Goal: Navigation & Orientation: Find specific page/section

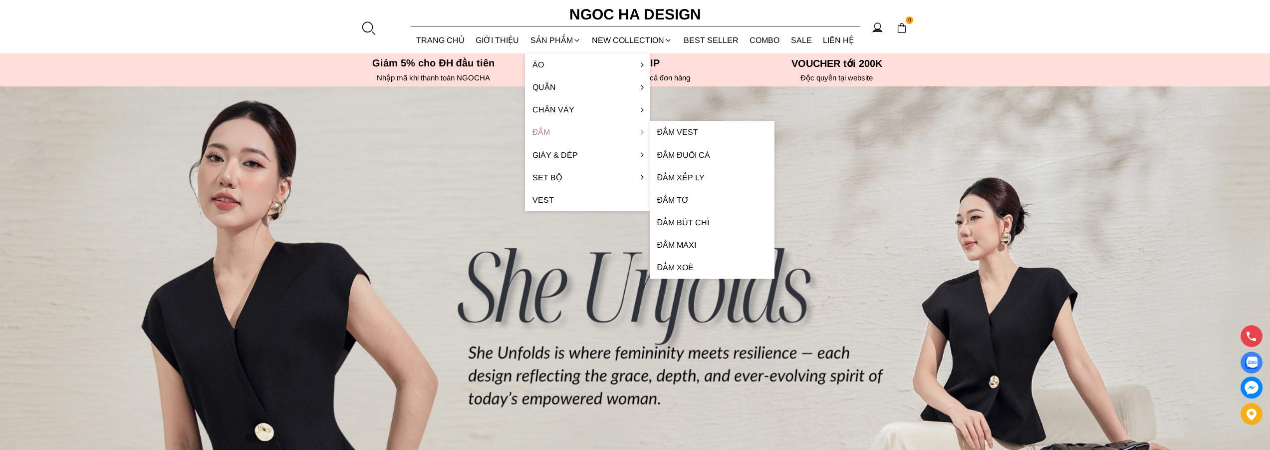
click at [544, 128] on link "Đầm" at bounding box center [587, 132] width 125 height 22
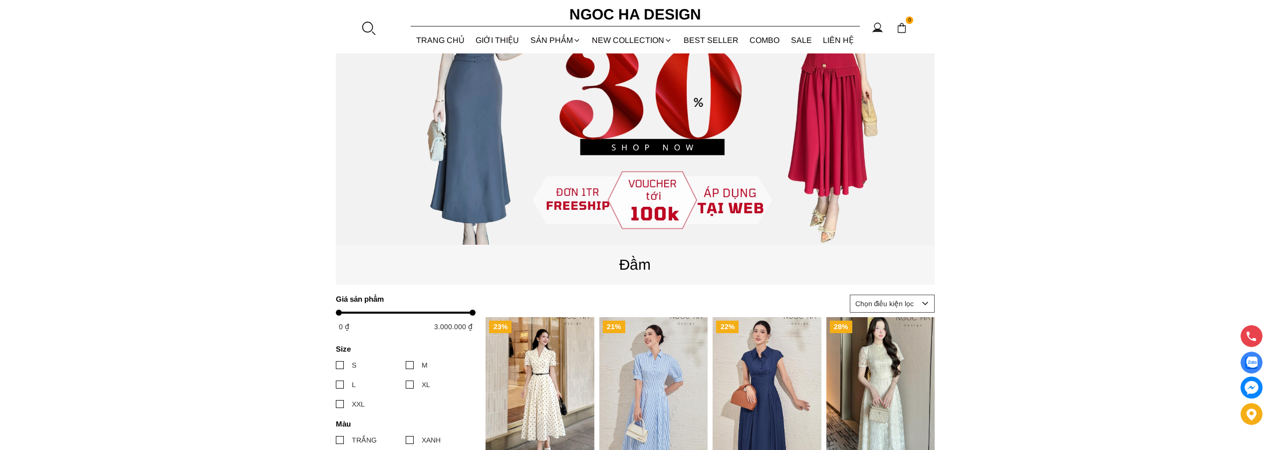
scroll to position [121, 0]
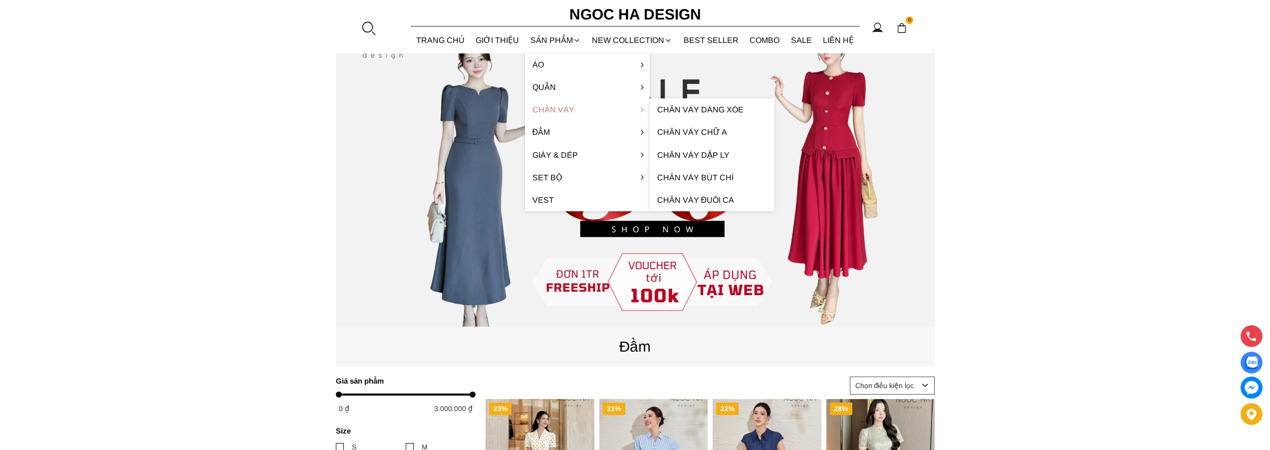
click at [550, 106] on link "Chân váy" at bounding box center [587, 109] width 125 height 22
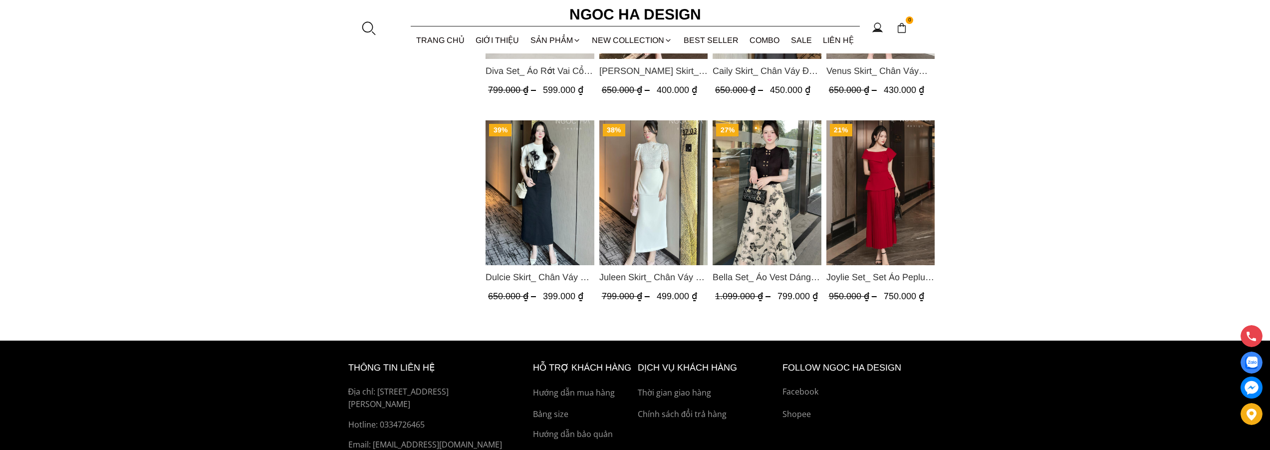
scroll to position [798, 0]
